Goal: Navigation & Orientation: Understand site structure

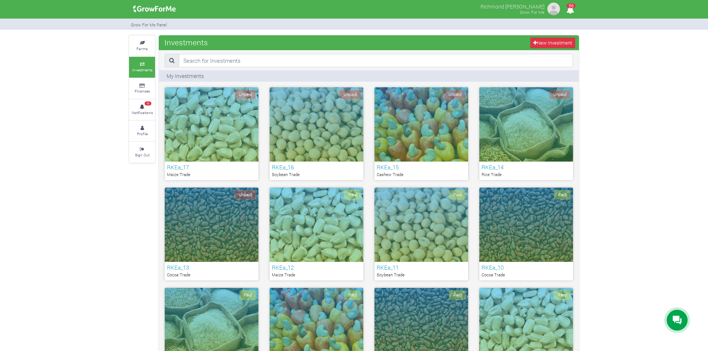
click at [139, 64] on icon at bounding box center [142, 64] width 22 height 4
click at [138, 54] on link "Farms" at bounding box center [142, 46] width 26 height 20
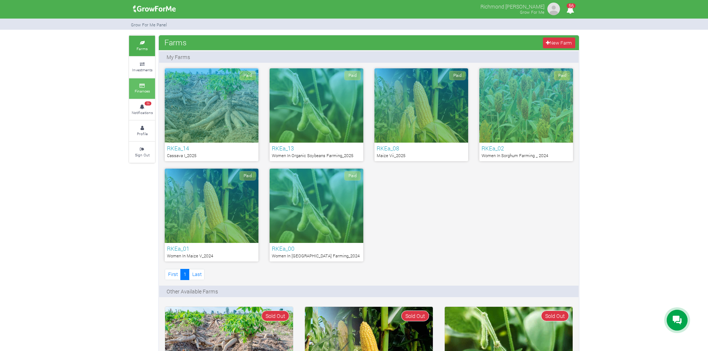
click at [134, 87] on link "Finances" at bounding box center [142, 88] width 26 height 20
